Goal: Task Accomplishment & Management: Complete application form

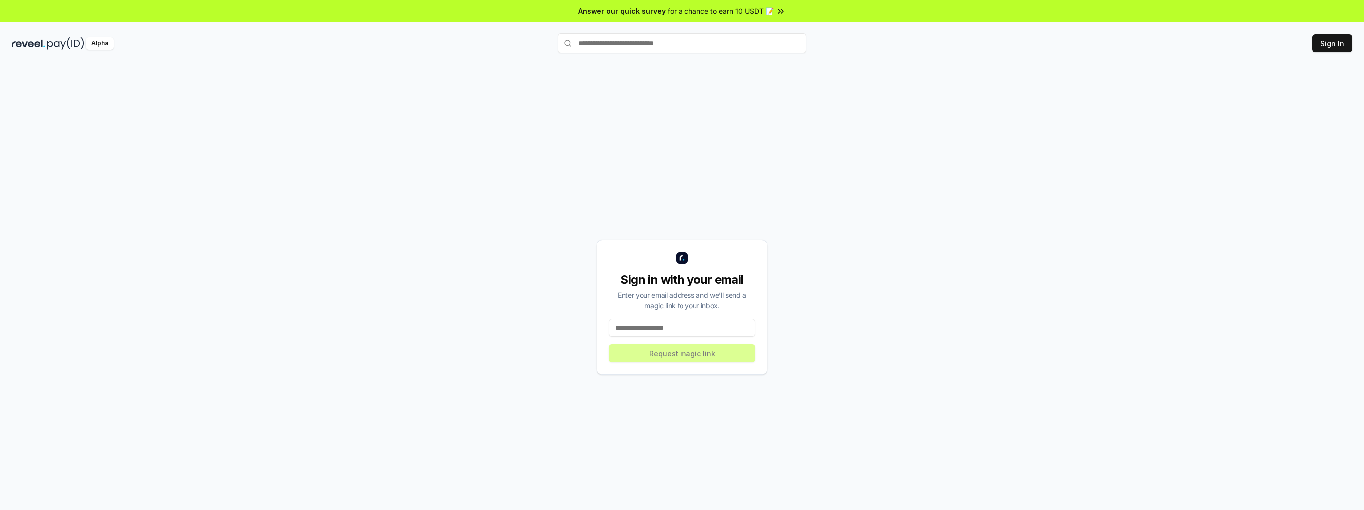
click at [712, 327] on input at bounding box center [682, 328] width 146 height 18
type input "**********"
